Goal: Task Accomplishment & Management: Manage account settings

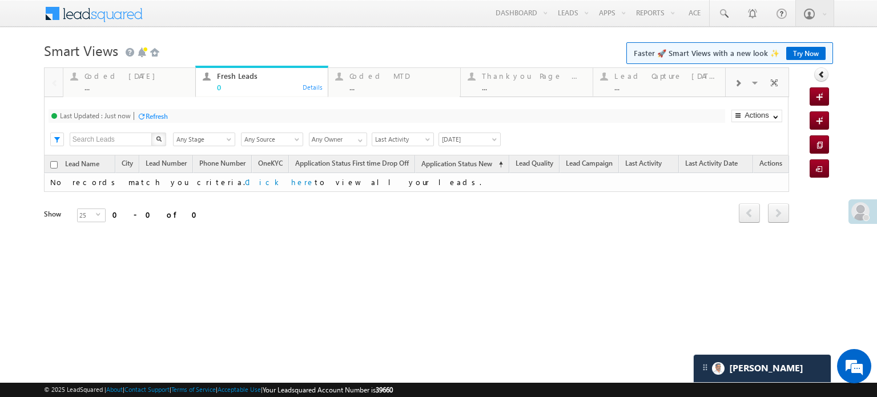
click at [869, 208] on span at bounding box center [860, 211] width 18 height 18
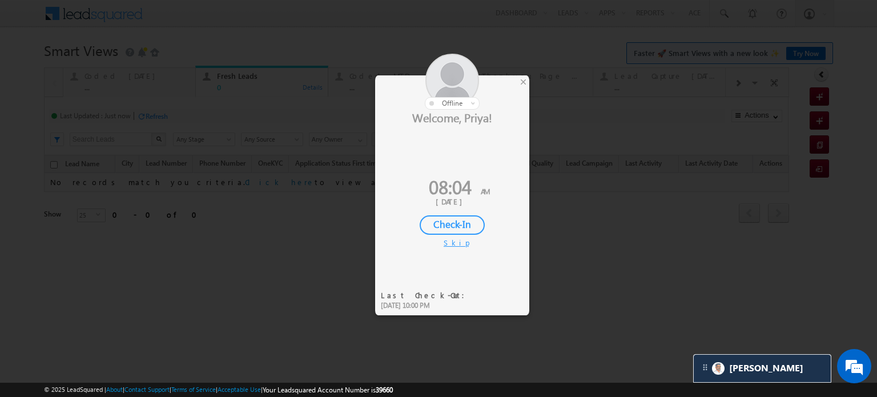
click at [463, 205] on div "Welcome, Priya! 08:04 AM 26 Sep, 2025 Check-In Skip" at bounding box center [452, 179] width 154 height 138
click at [457, 225] on div "Check-In" at bounding box center [451, 224] width 65 height 19
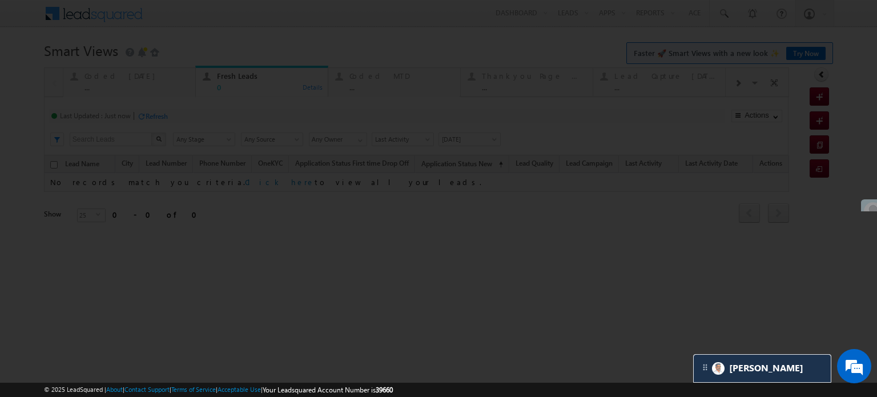
click at [121, 78] on div at bounding box center [438, 198] width 877 height 397
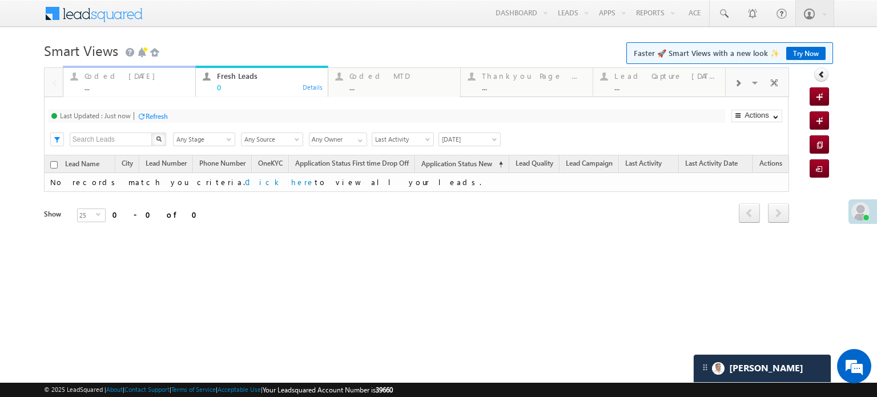
click at [121, 78] on div "Coded Today" at bounding box center [136, 75] width 104 height 9
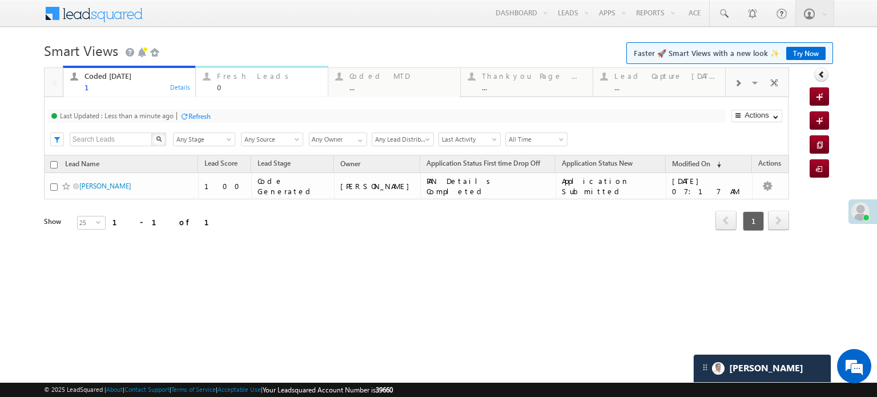
click at [219, 75] on div "Fresh Leads" at bounding box center [269, 75] width 104 height 9
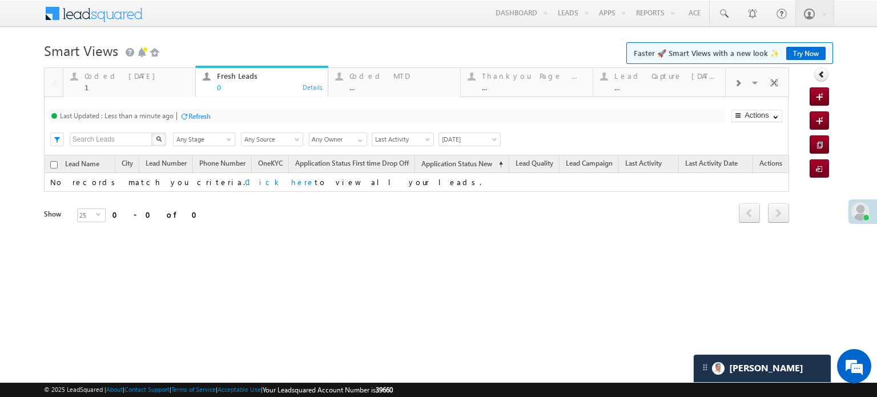
click at [187, 111] on div "Refresh" at bounding box center [195, 115] width 31 height 11
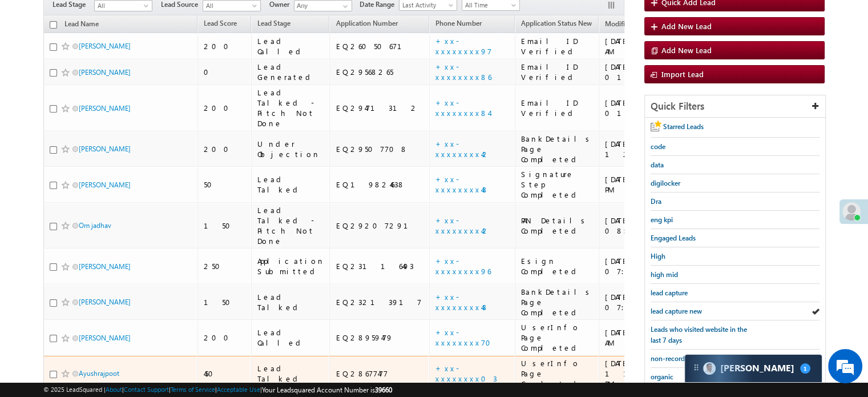
scroll to position [188, 0]
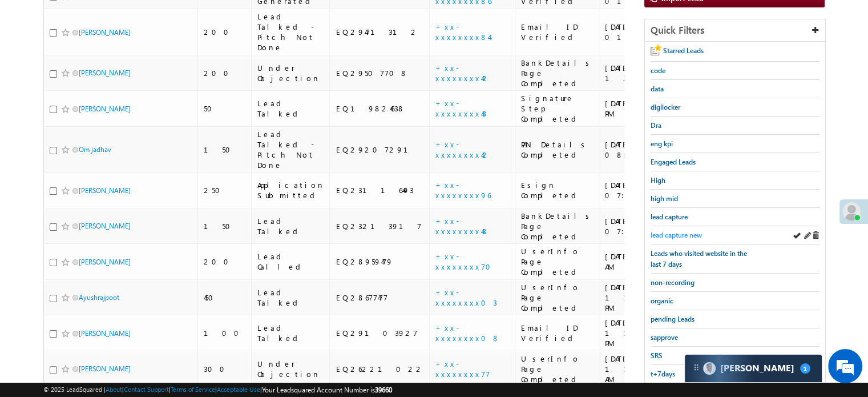
click at [683, 231] on span "lead capture new" at bounding box center [676, 235] width 51 height 9
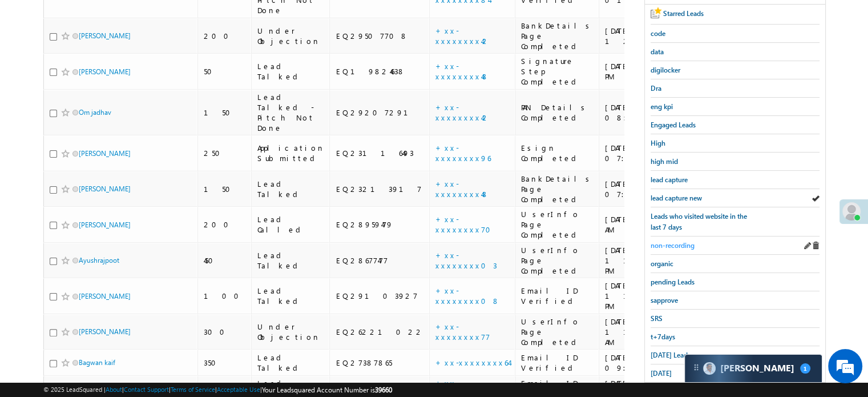
scroll to position [245, 0]
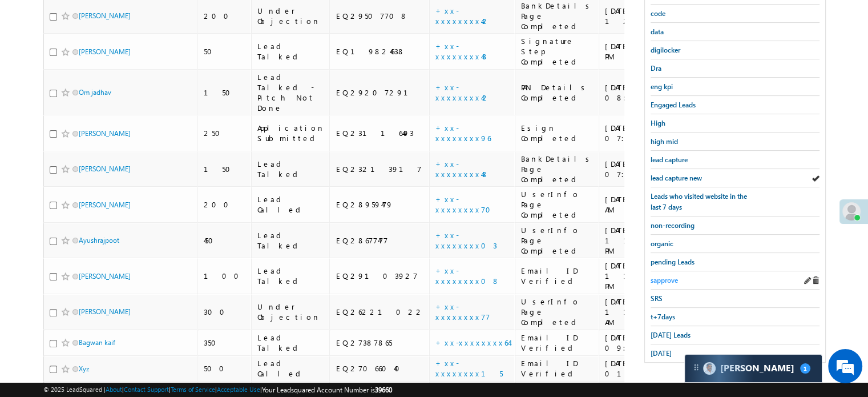
click at [671, 276] on span "sapprove" at bounding box center [664, 280] width 27 height 9
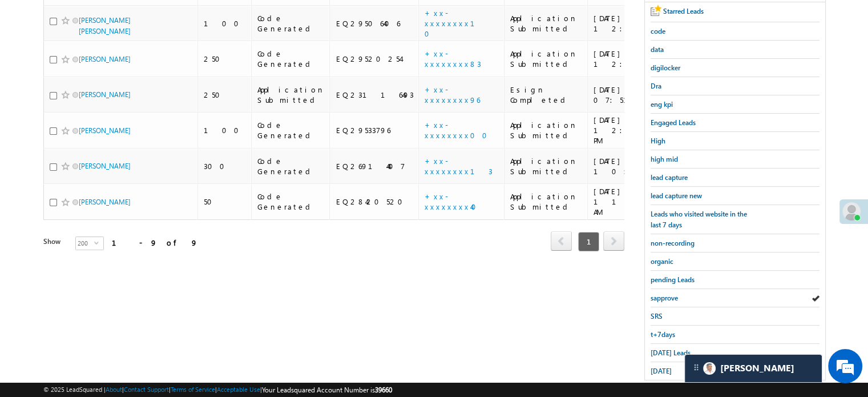
scroll to position [228, 0]
click at [687, 190] on span "lead capture new" at bounding box center [676, 194] width 51 height 9
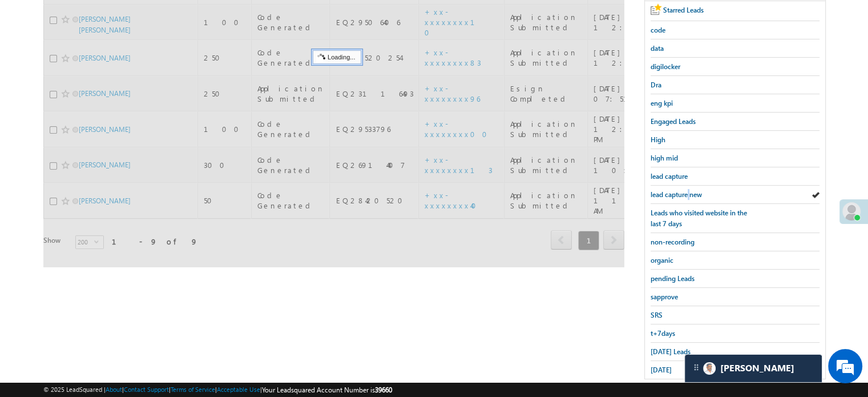
click at [687, 190] on span "lead capture new" at bounding box center [676, 194] width 51 height 9
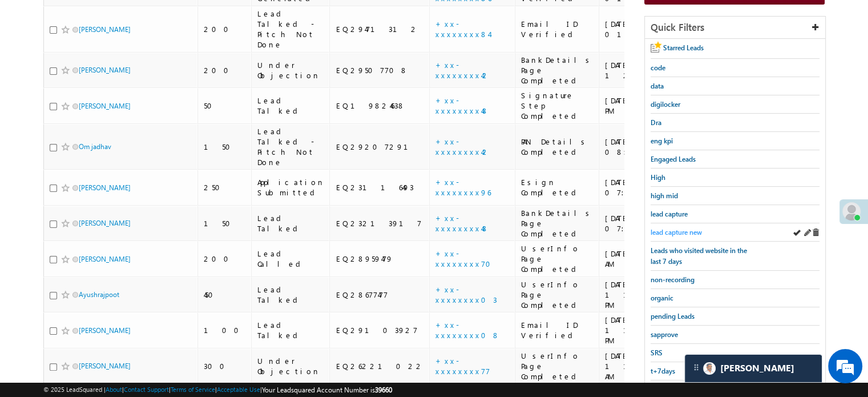
scroll to position [171, 0]
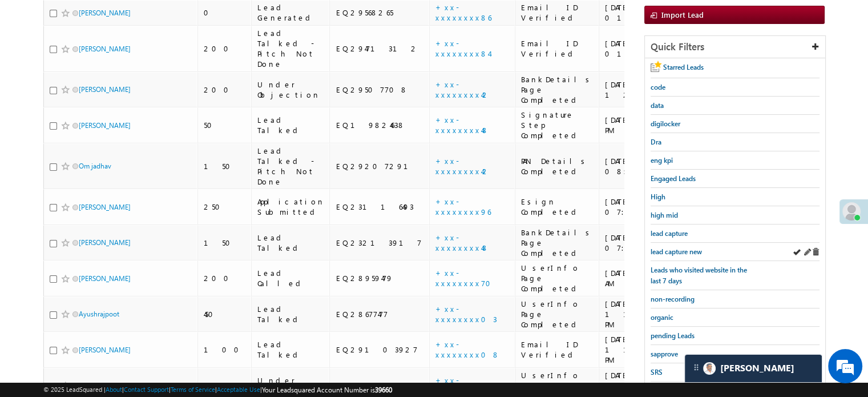
click at [668, 255] on div "lead capture new" at bounding box center [735, 252] width 169 height 18
click at [672, 249] on span "lead capture new" at bounding box center [676, 251] width 51 height 9
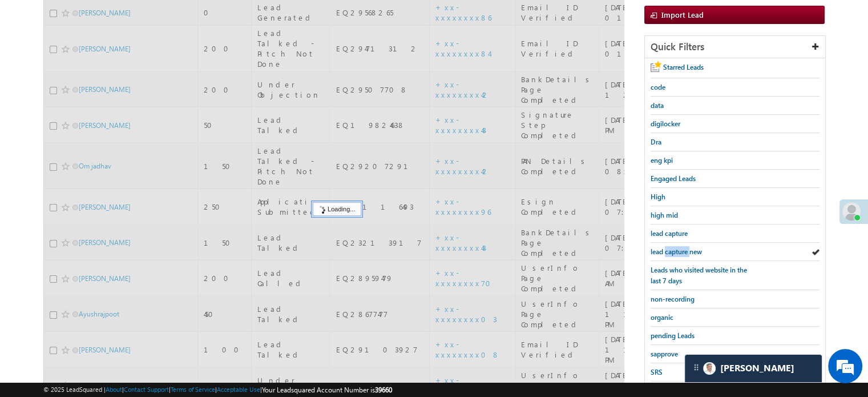
click at [672, 249] on span "lead capture new" at bounding box center [676, 251] width 51 height 9
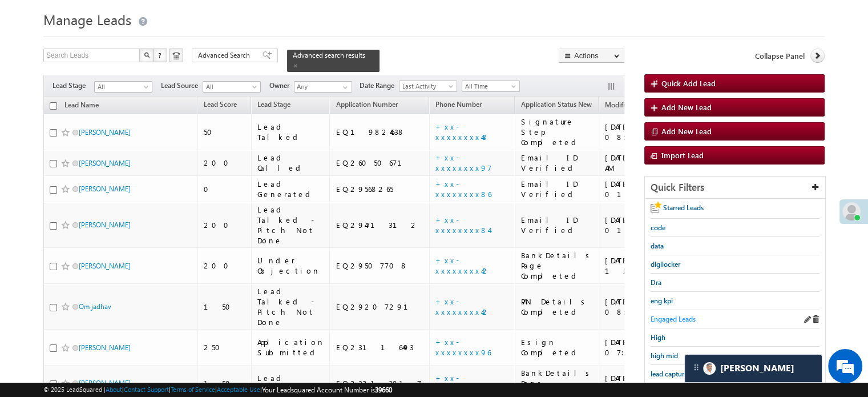
scroll to position [0, 0]
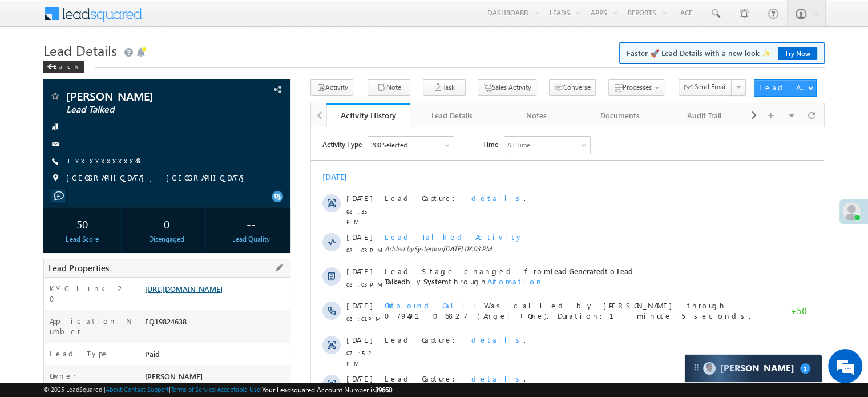
click at [215, 291] on link "https://angelbroking1-pk3em7sa.customui-test.leadsquared.com?leadId=560731cb-cb…" at bounding box center [184, 289] width 78 height 10
